Goal: Find contact information: Find contact information

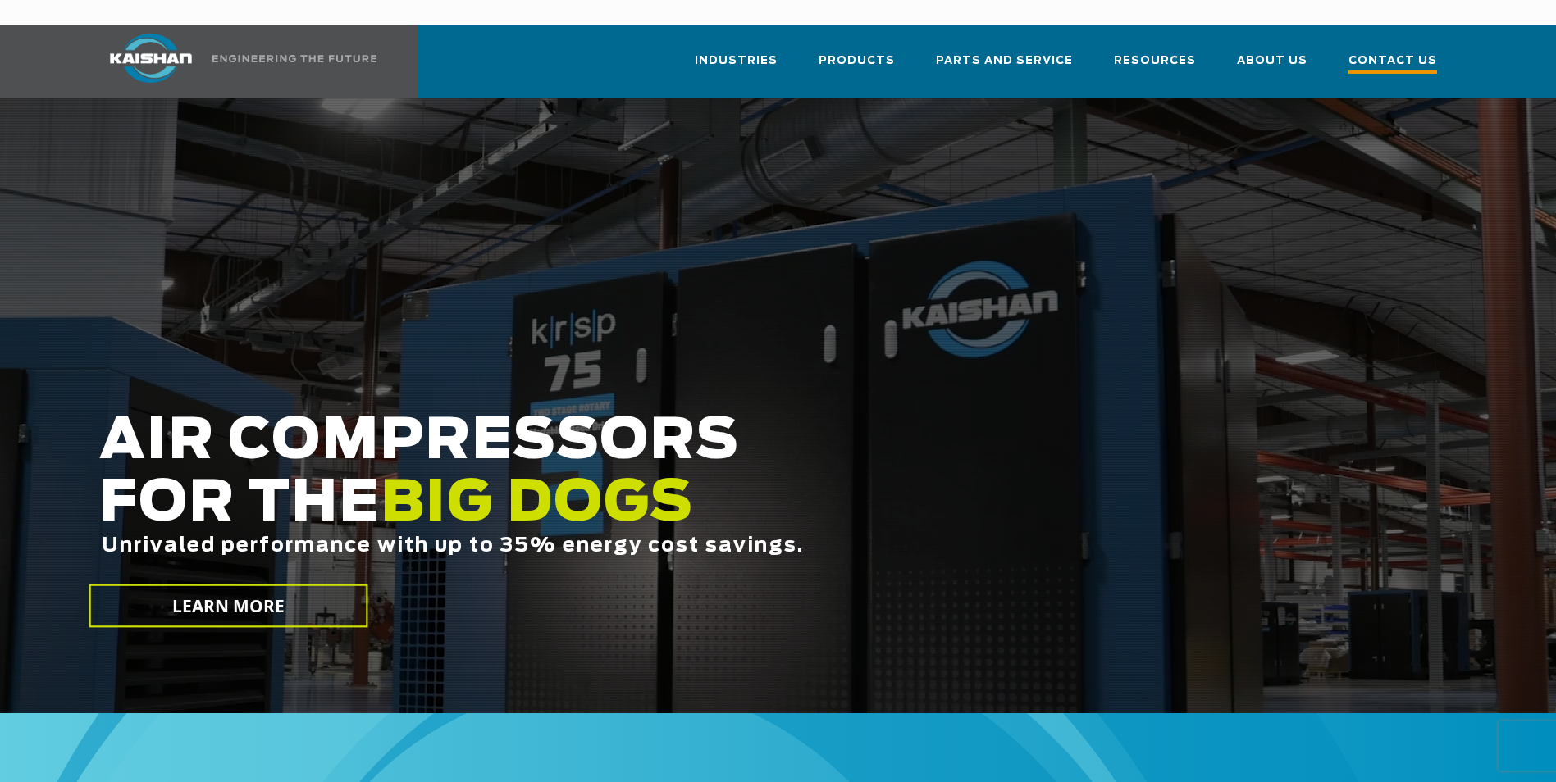
click at [1375, 52] on span "Contact Us" at bounding box center [1392, 63] width 89 height 22
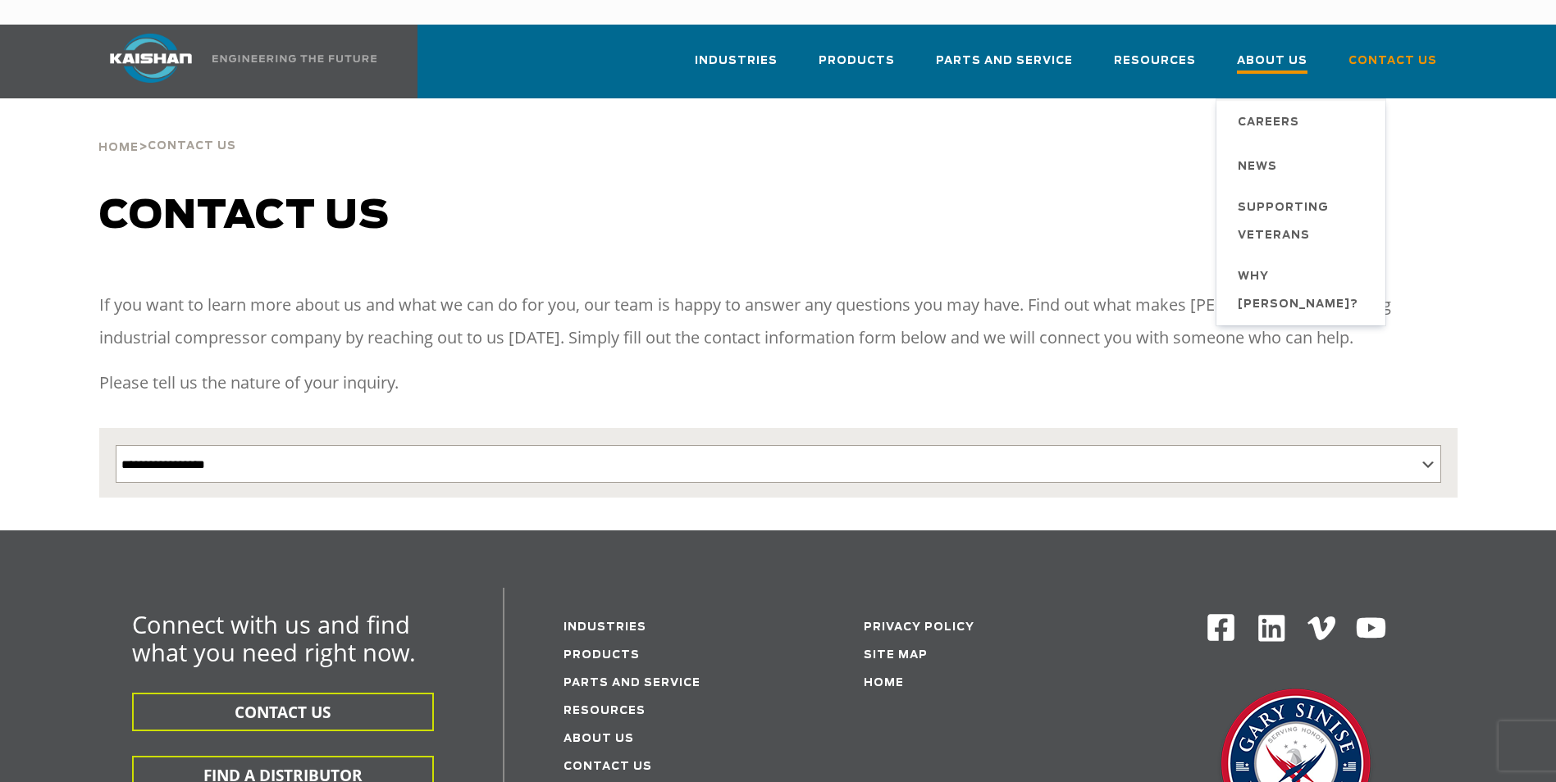
click at [1302, 52] on span "About Us" at bounding box center [1272, 63] width 71 height 22
